Goal: Navigation & Orientation: Find specific page/section

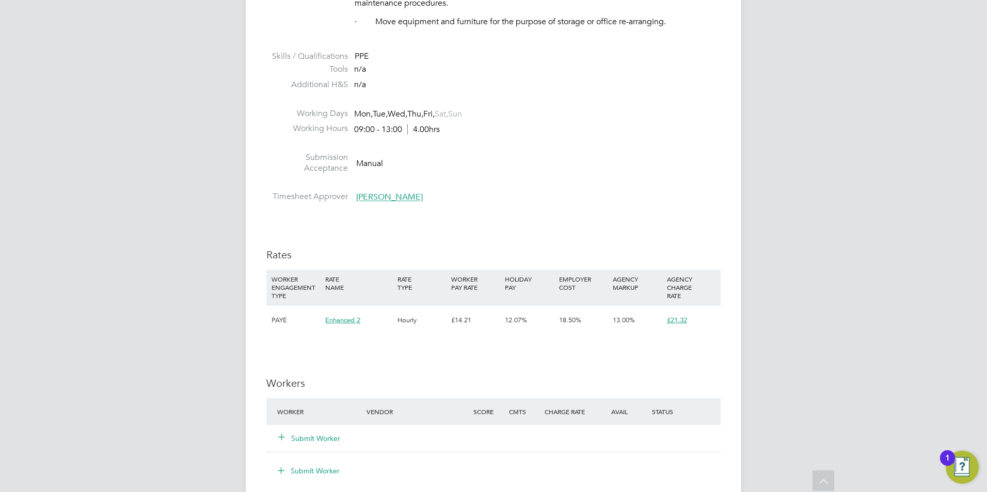
scroll to position [30, 72]
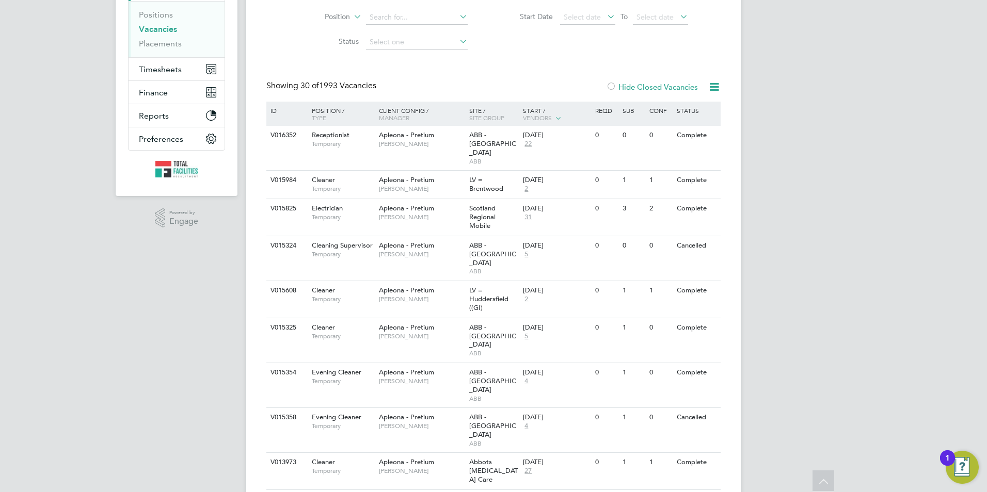
scroll to position [46, 0]
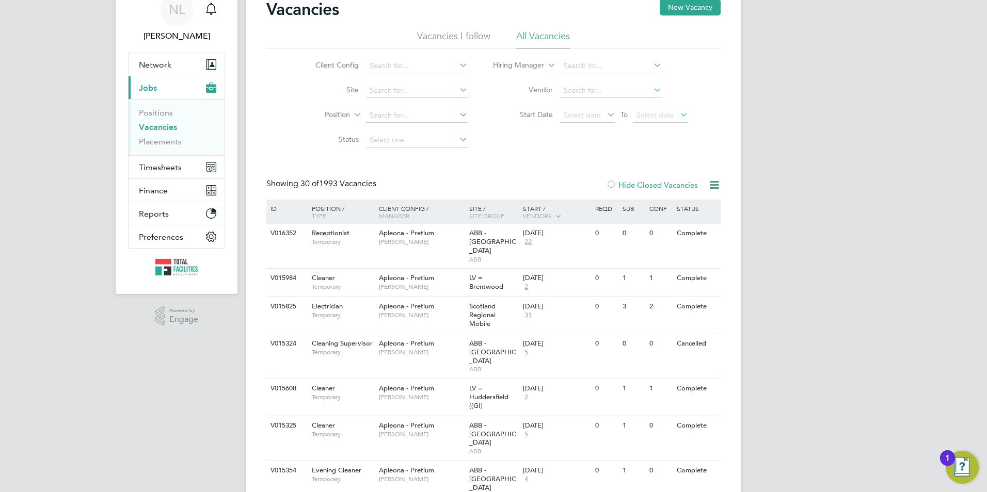
click at [611, 186] on div at bounding box center [611, 186] width 10 height 10
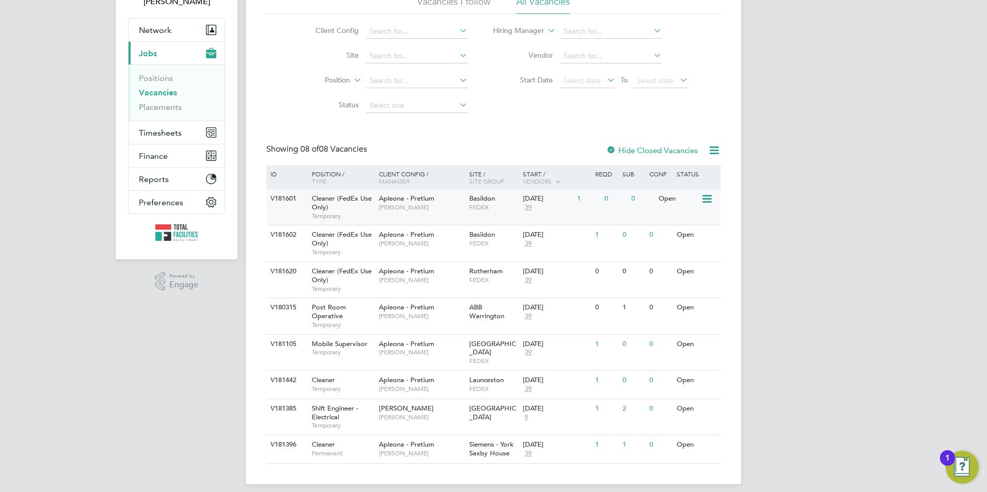
scroll to position [82, 0]
click at [554, 322] on div "[DATE] 39" at bounding box center [547, 312] width 54 height 28
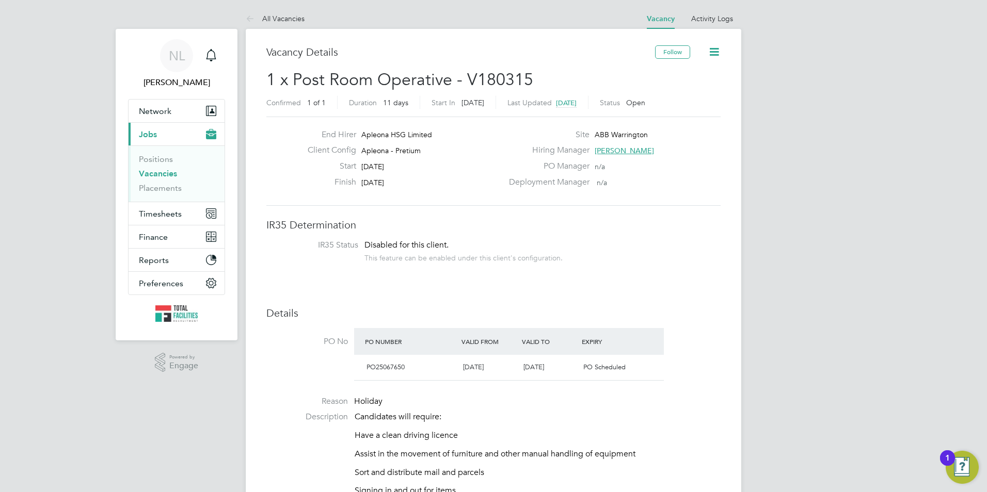
click at [275, 18] on link "All Vacancies" at bounding box center [275, 18] width 59 height 9
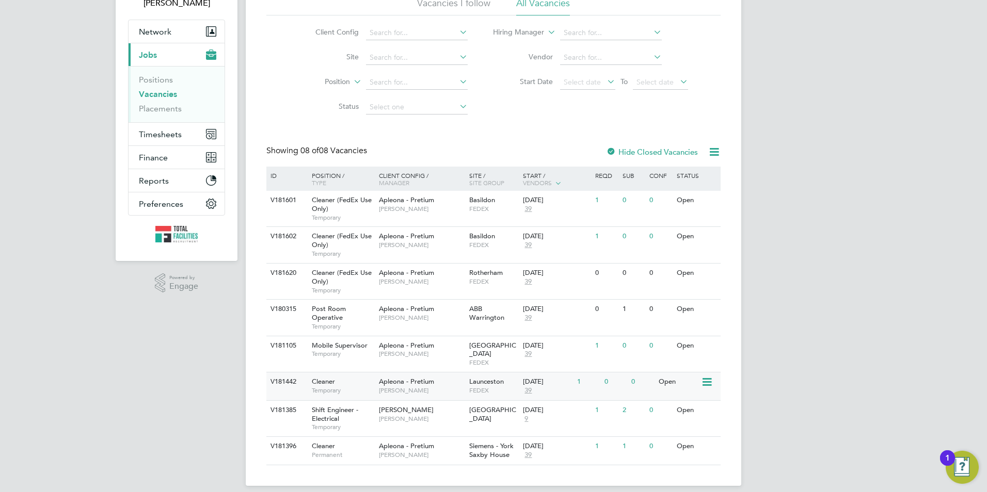
scroll to position [82, 0]
